Goal: Task Accomplishment & Management: Use online tool/utility

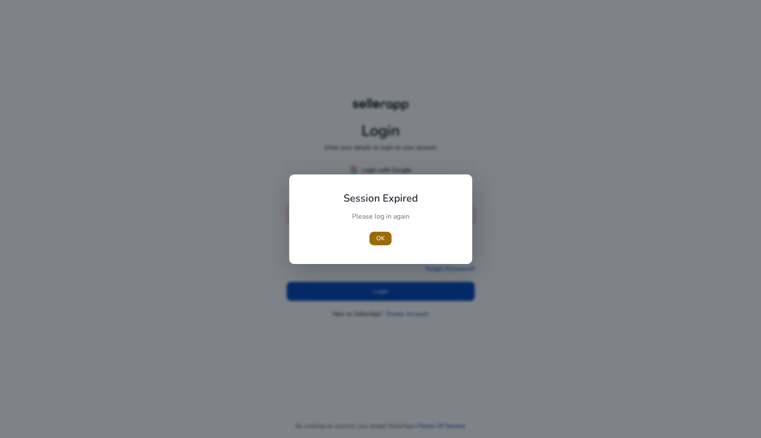
click at [380, 237] on span "OK" at bounding box center [380, 238] width 8 height 9
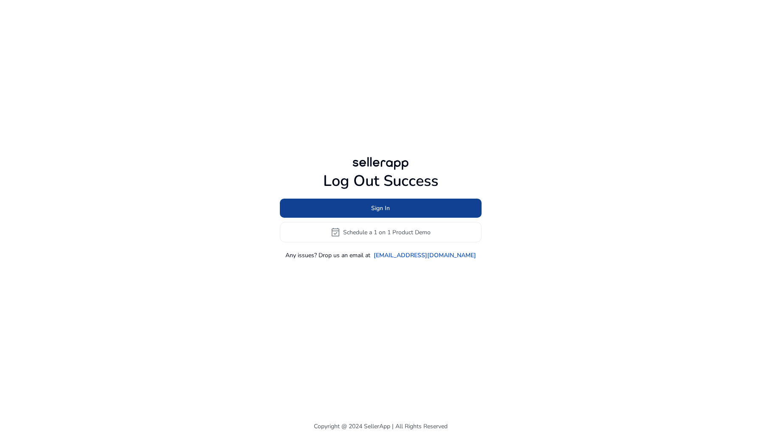
click at [362, 215] on span at bounding box center [381, 208] width 202 height 20
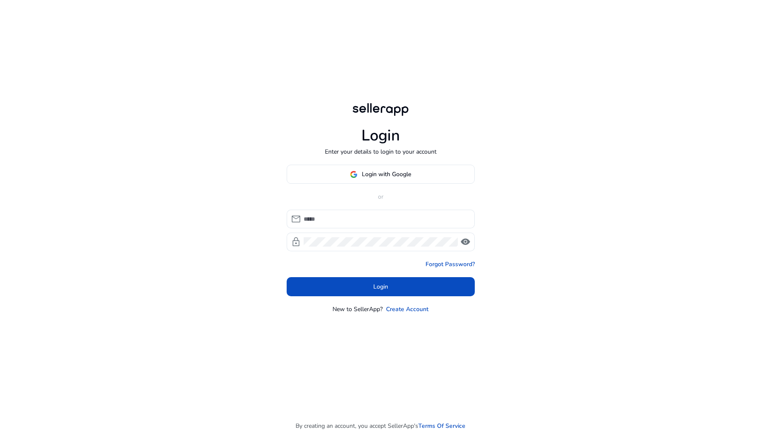
click at [314, 162] on div "Login Enter your details to login to your account Login with Google or mail loc…" at bounding box center [381, 207] width 202 height 415
click at [321, 176] on span at bounding box center [380, 174] width 187 height 20
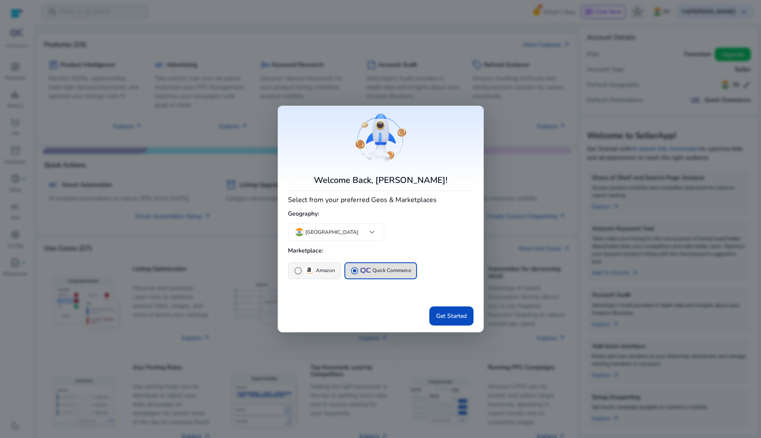
click at [329, 275] on div "radio_button_unchecked Amazon" at bounding box center [314, 271] width 41 height 10
click at [415, 303] on div "radio_button_checked Amazon radio_button_unchecked Quick Commerce" at bounding box center [380, 282] width 185 height 42
click at [430, 310] on span at bounding box center [451, 316] width 44 height 20
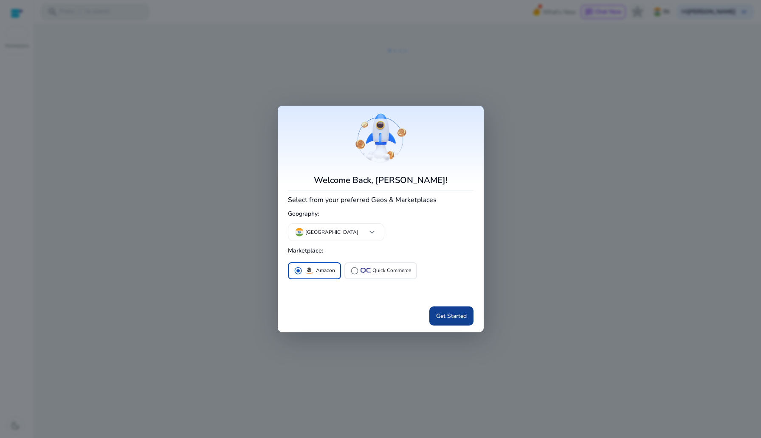
click at [442, 314] on span "Get Started" at bounding box center [451, 316] width 31 height 9
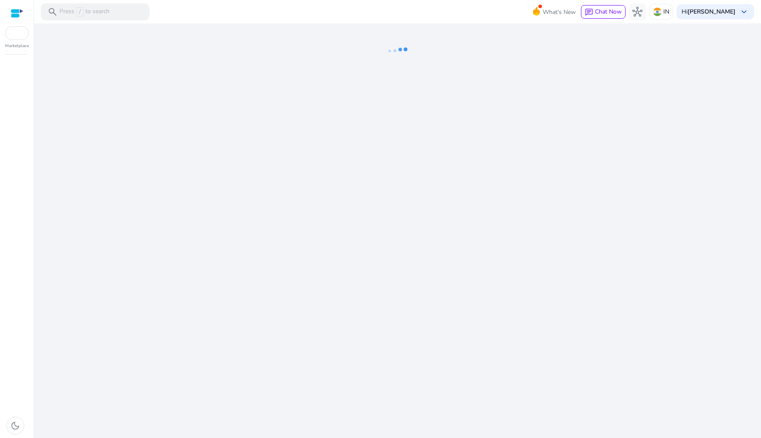
click at [144, 138] on div "We are getting things ready for you..." at bounding box center [397, 230] width 720 height 415
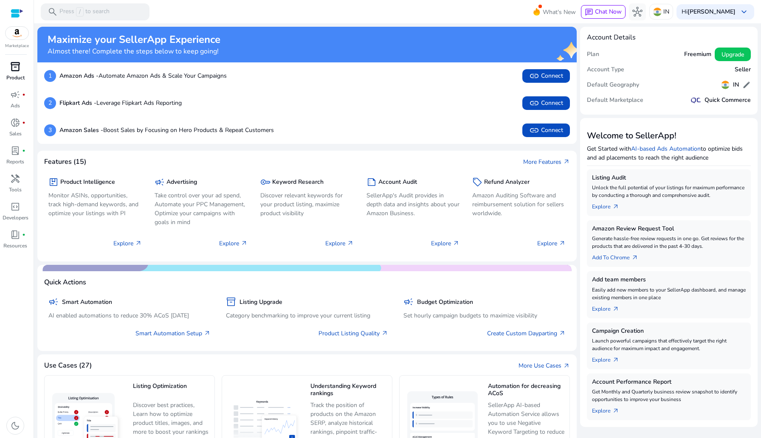
click at [19, 67] on span "inventory_2" at bounding box center [15, 67] width 10 height 10
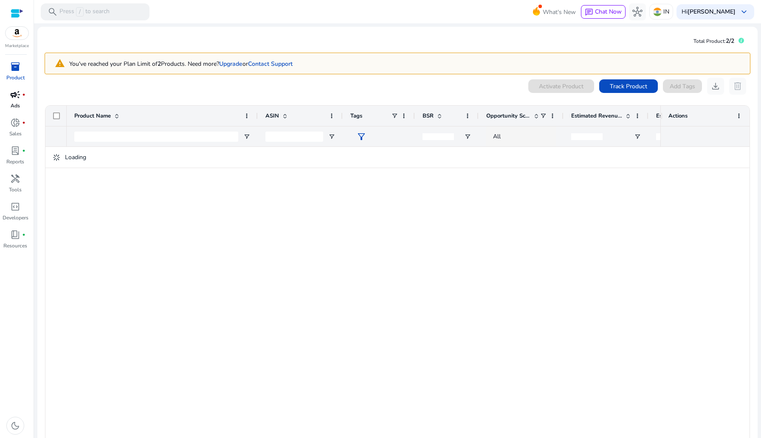
click at [16, 105] on p "Ads" at bounding box center [15, 106] width 9 height 8
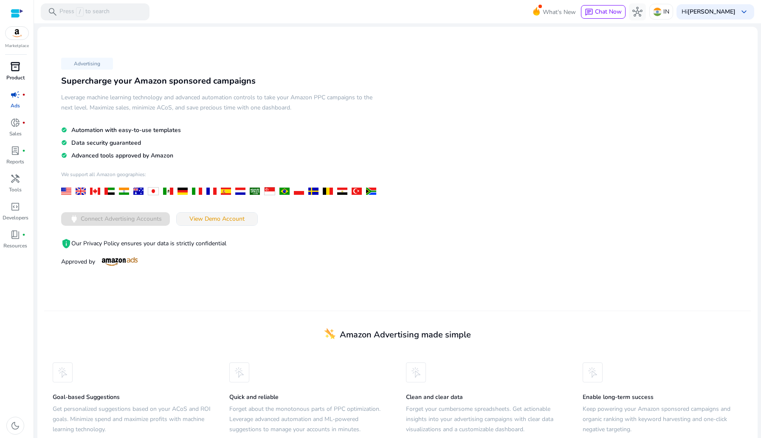
click at [214, 217] on span "View Demo Account" at bounding box center [216, 218] width 55 height 9
